Goal: Information Seeking & Learning: Learn about a topic

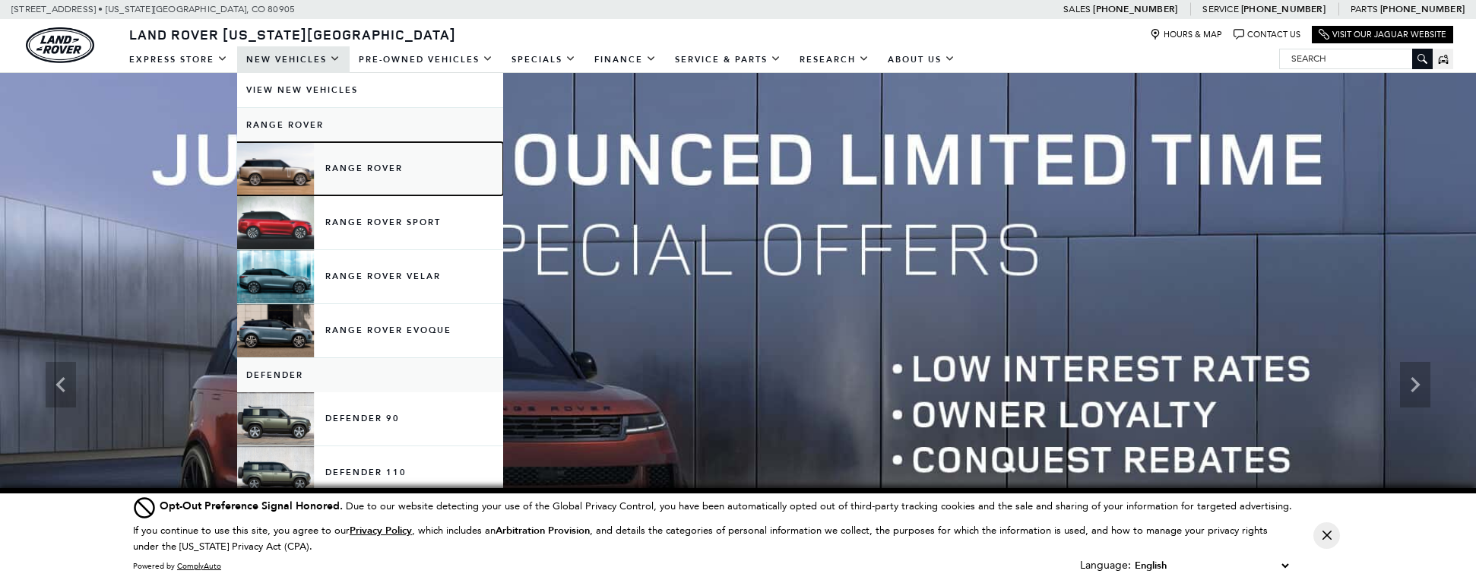
click at [395, 173] on link "Range Rover" at bounding box center [370, 168] width 266 height 53
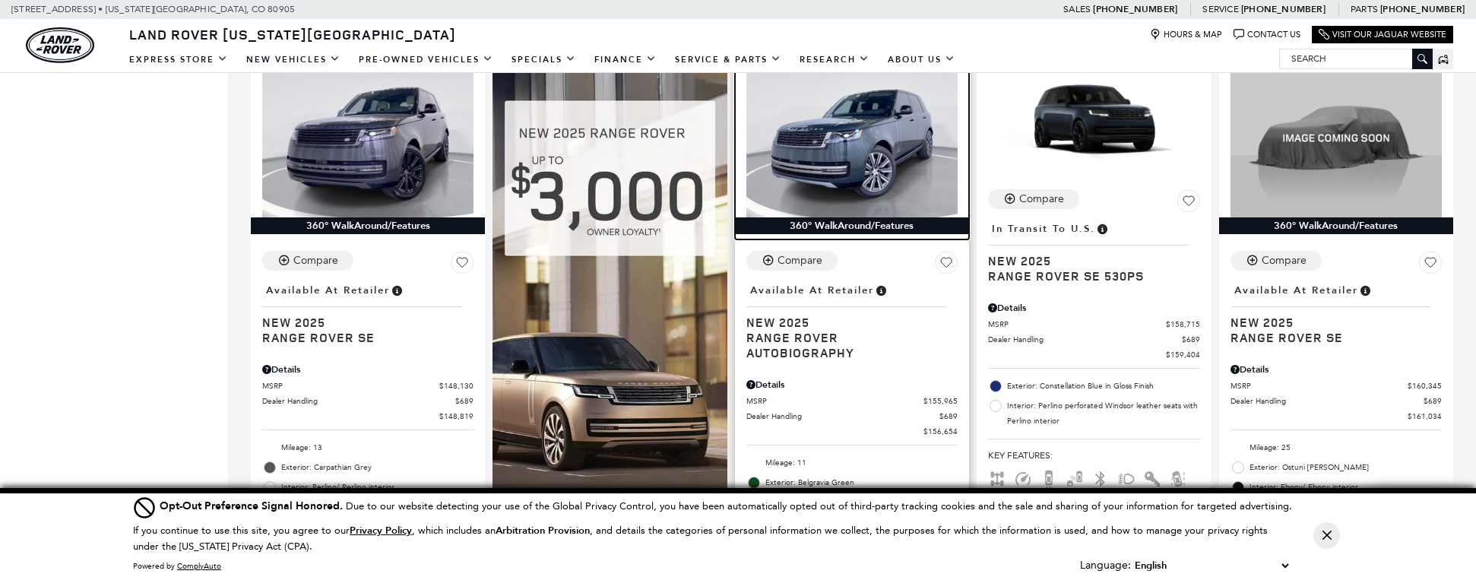
scroll to position [1669, 0]
click at [811, 182] on img at bounding box center [851, 137] width 211 height 159
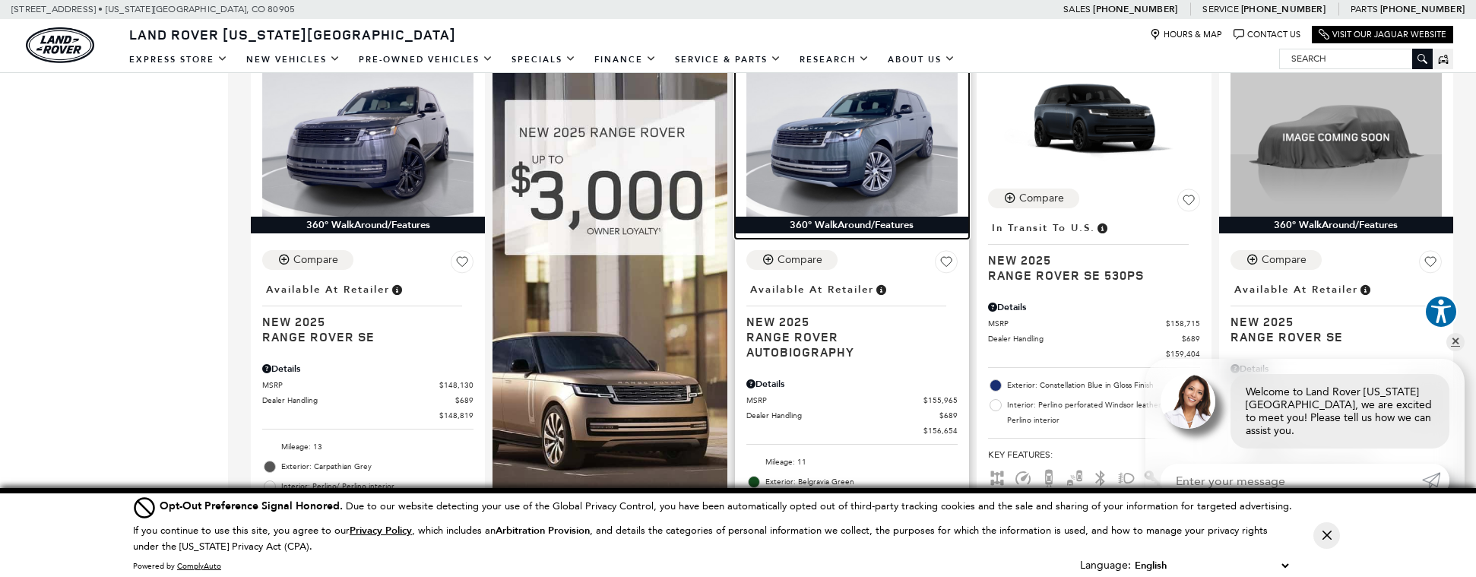
click at [825, 182] on img at bounding box center [851, 137] width 211 height 159
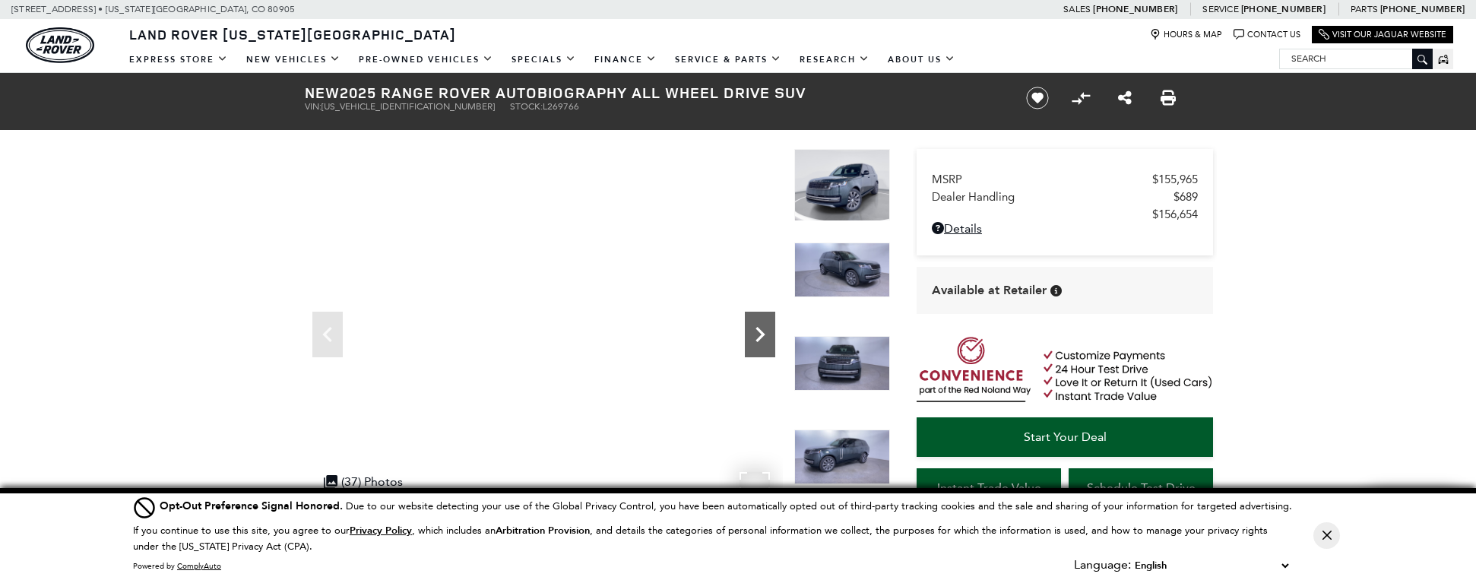
click at [767, 338] on icon "Next" at bounding box center [760, 334] width 30 height 30
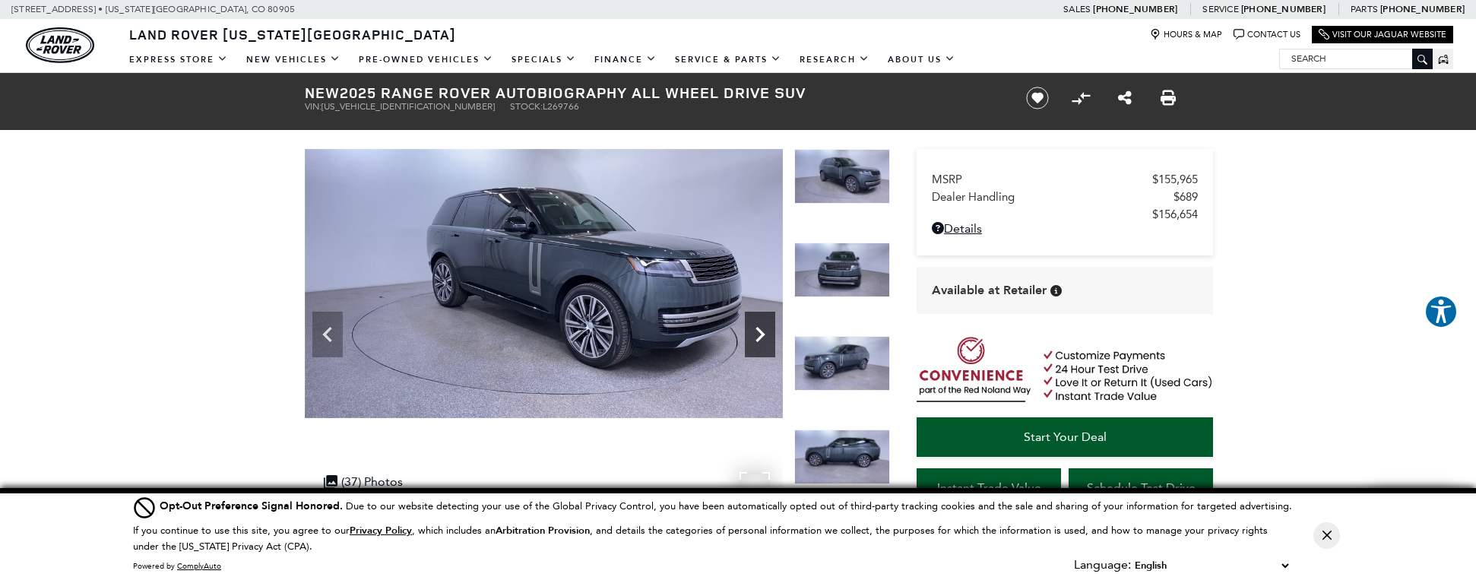
click at [759, 338] on icon "Next" at bounding box center [760, 334] width 9 height 15
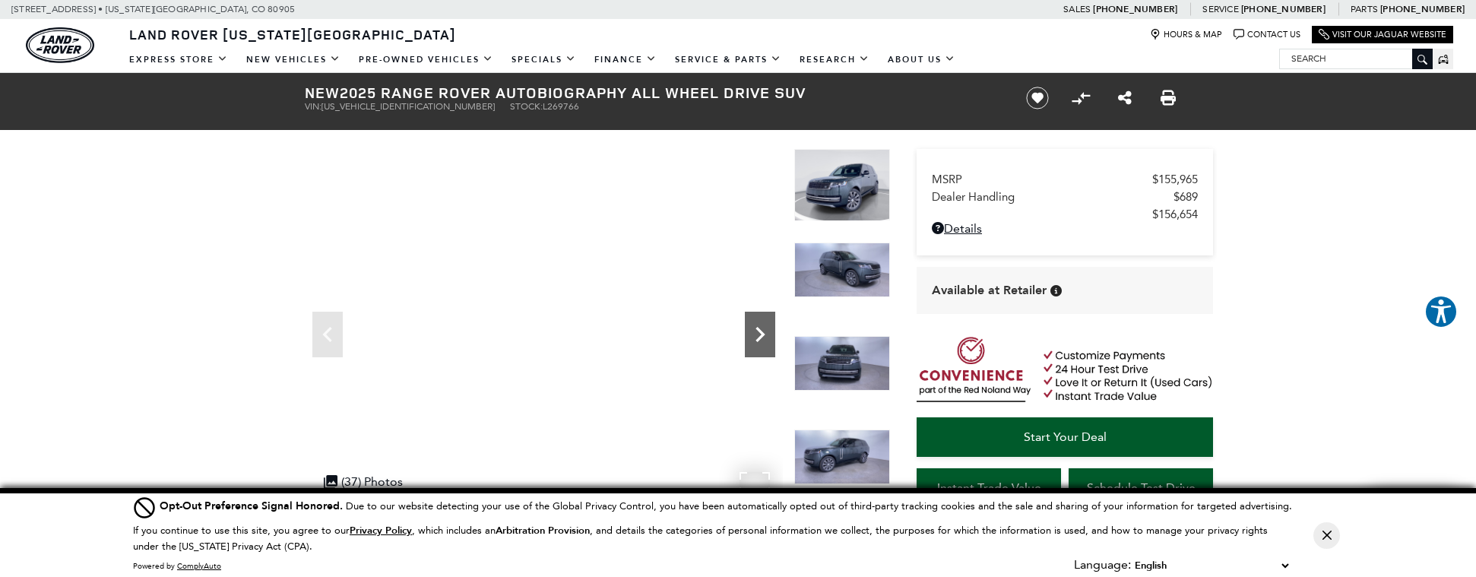
click at [759, 338] on icon "Next" at bounding box center [760, 334] width 9 height 15
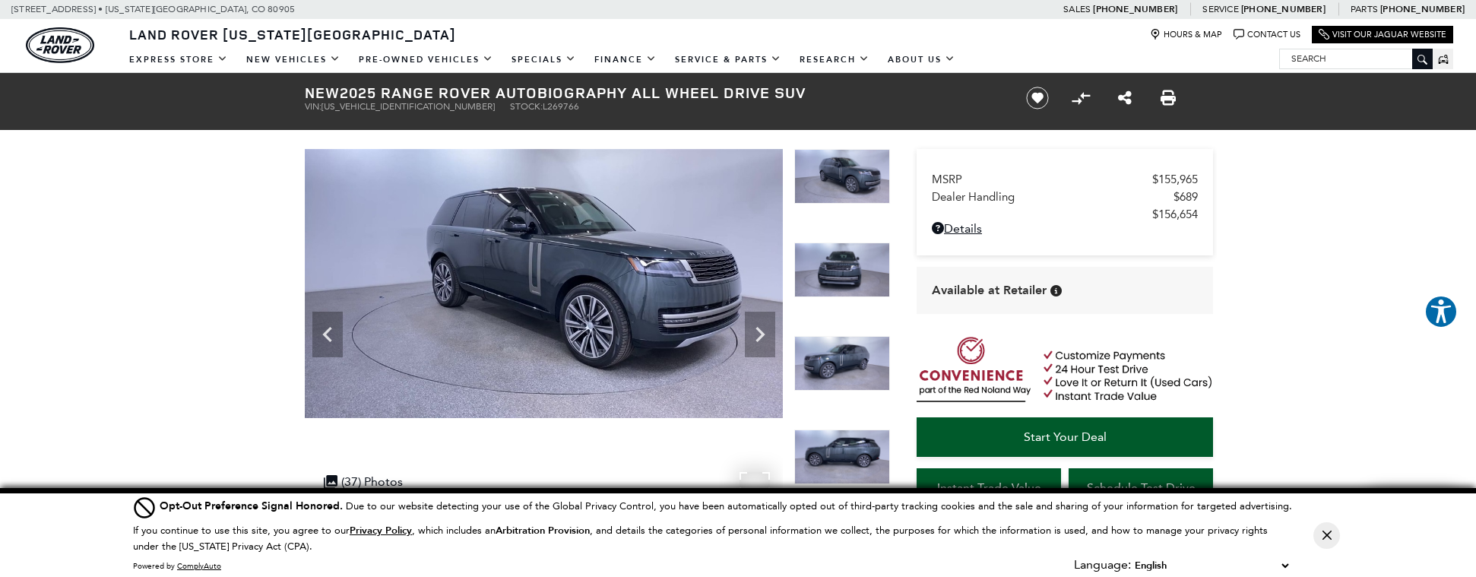
click at [626, 304] on img at bounding box center [544, 283] width 478 height 269
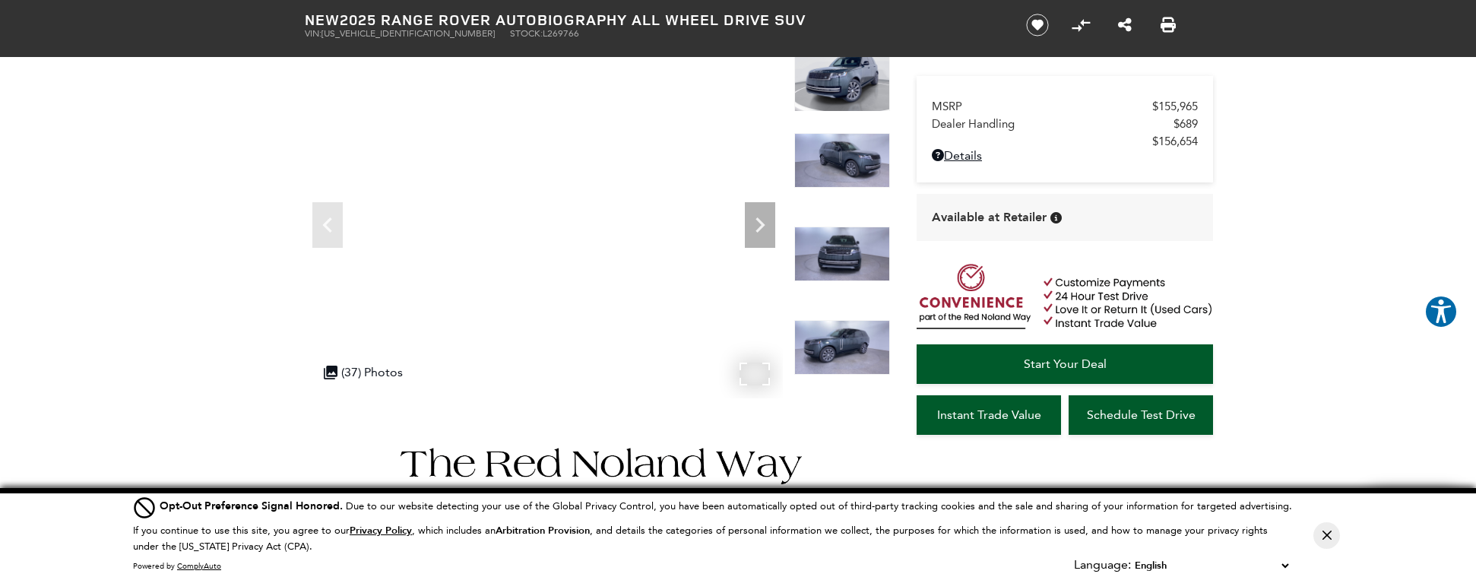
scroll to position [111, 0]
